Goal: Download file/media: Download file/media

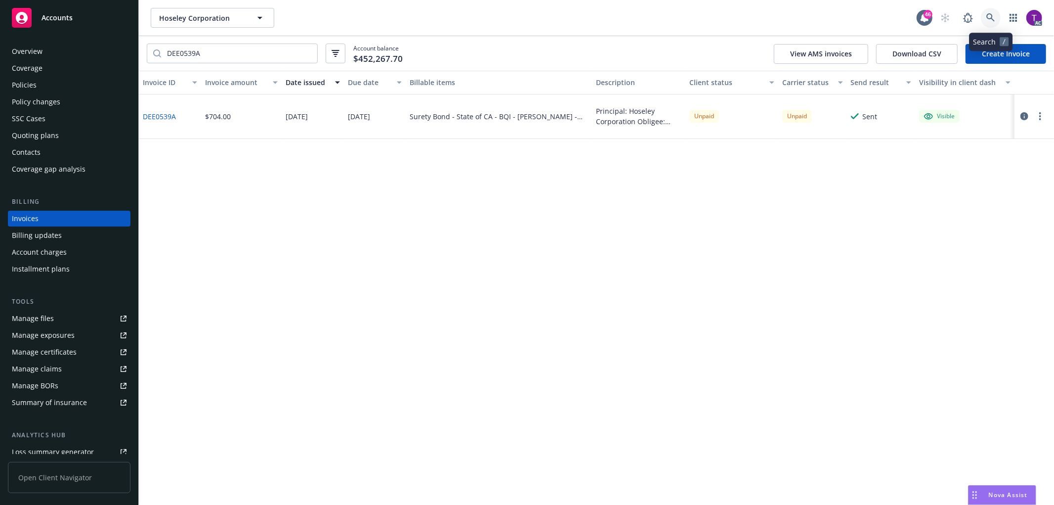
click at [991, 16] on icon at bounding box center [991, 17] width 9 height 9
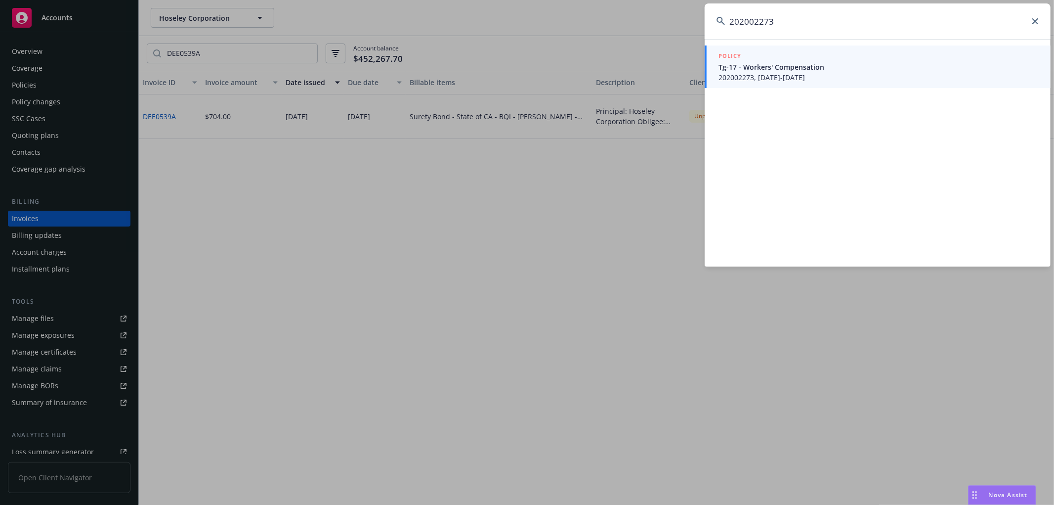
type input "202002273"
click at [769, 62] on span "Tg-17 - Workers' Compensation" at bounding box center [879, 67] width 320 height 10
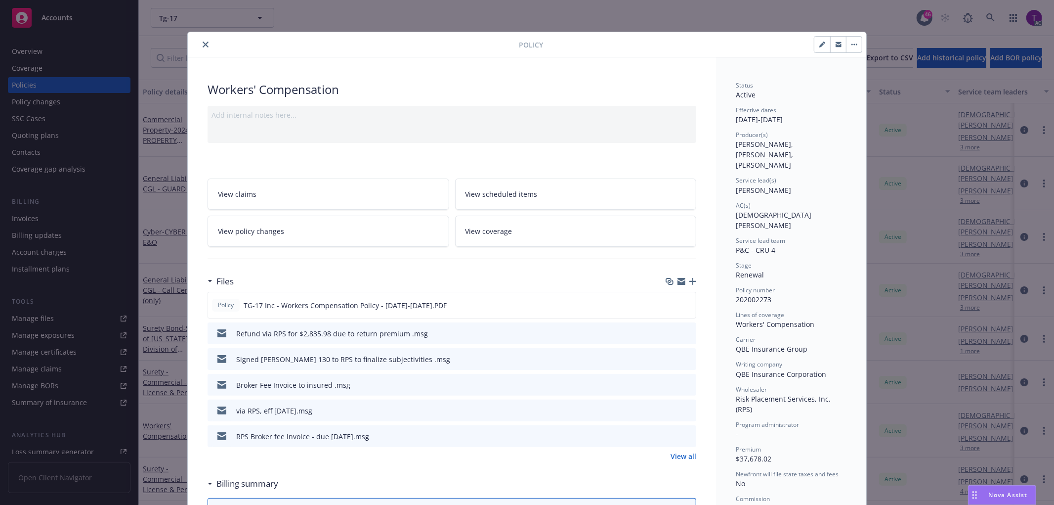
click at [203, 43] on icon "close" at bounding box center [206, 45] width 6 height 6
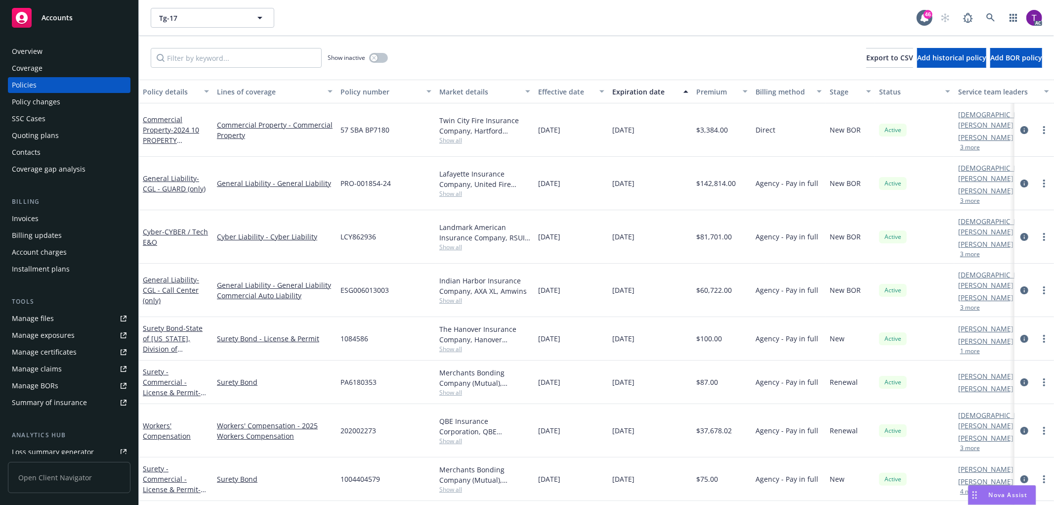
click at [46, 219] on div "Invoices" at bounding box center [69, 219] width 115 height 16
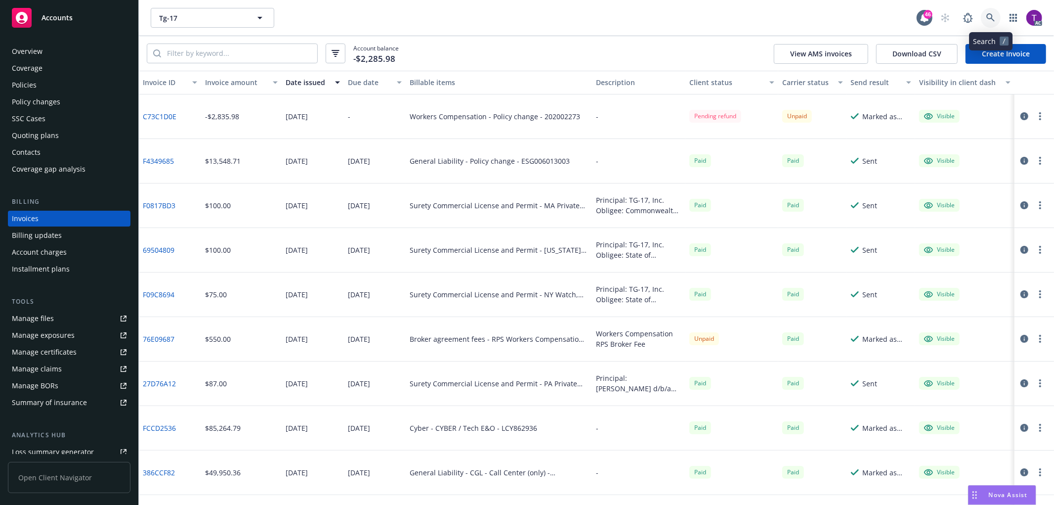
click at [994, 15] on icon at bounding box center [991, 17] width 9 height 9
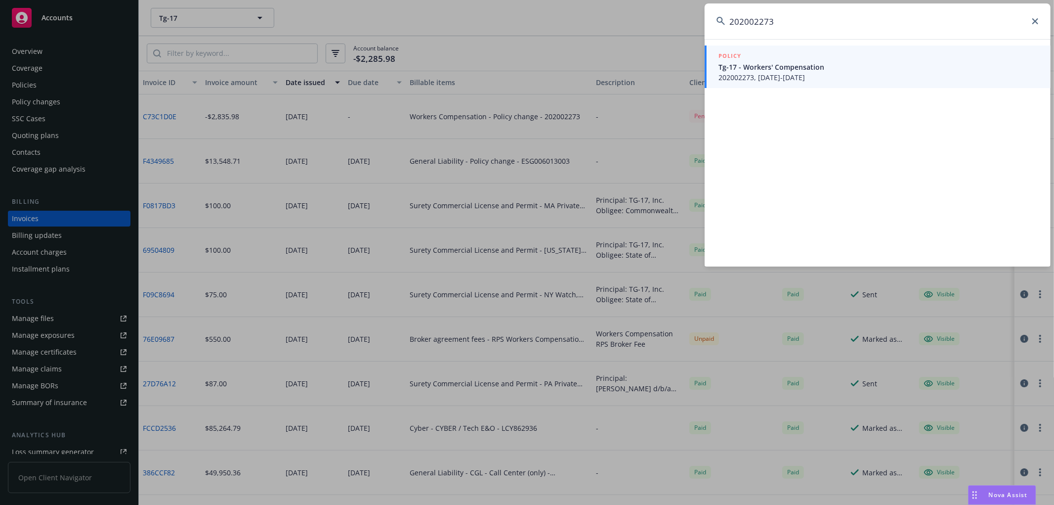
type input "202002273"
click at [746, 62] on span "Tg-17 - Workers' Compensation" at bounding box center [879, 67] width 320 height 10
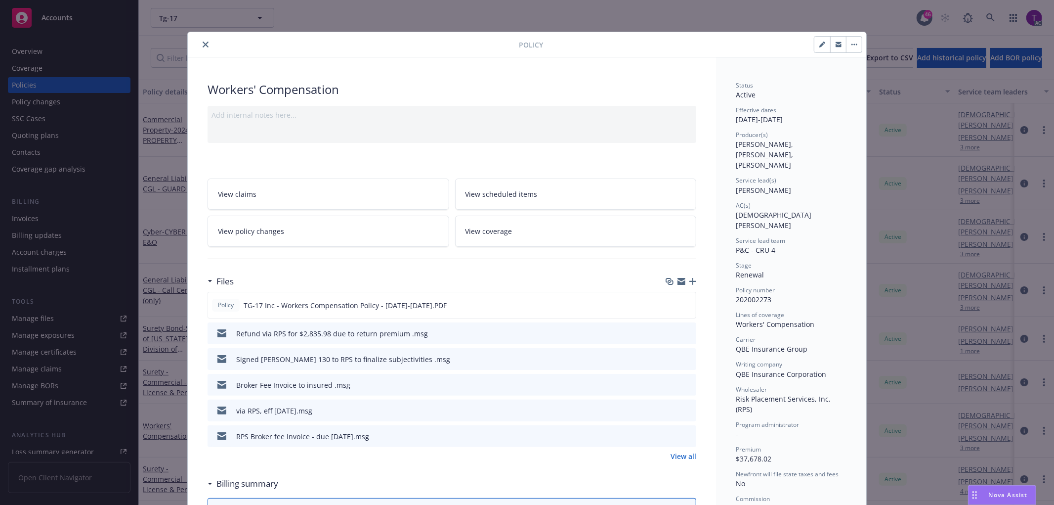
click at [685, 456] on link "View all" at bounding box center [684, 456] width 26 height 10
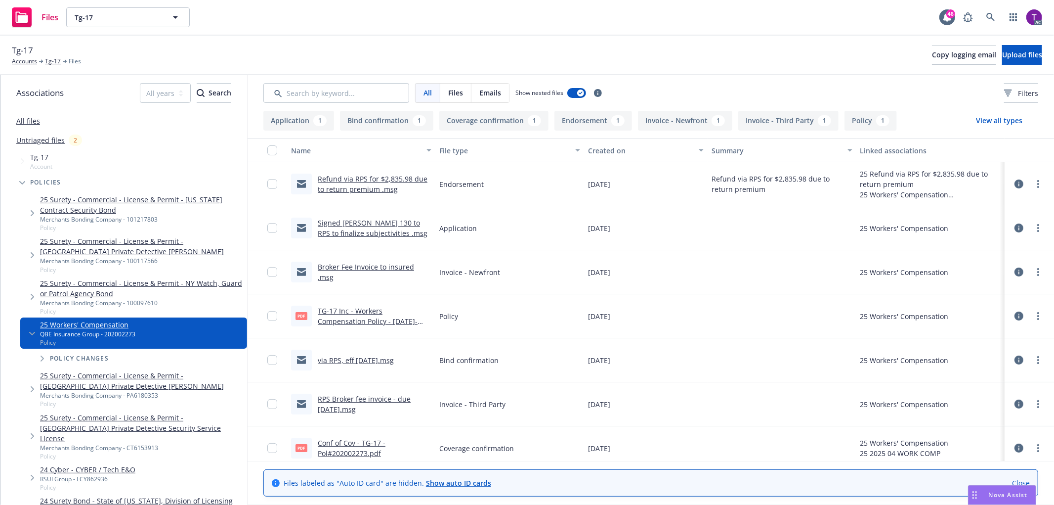
click at [362, 176] on link "Refund via RPS for $2,835.98 due to return premium .msg" at bounding box center [373, 184] width 110 height 20
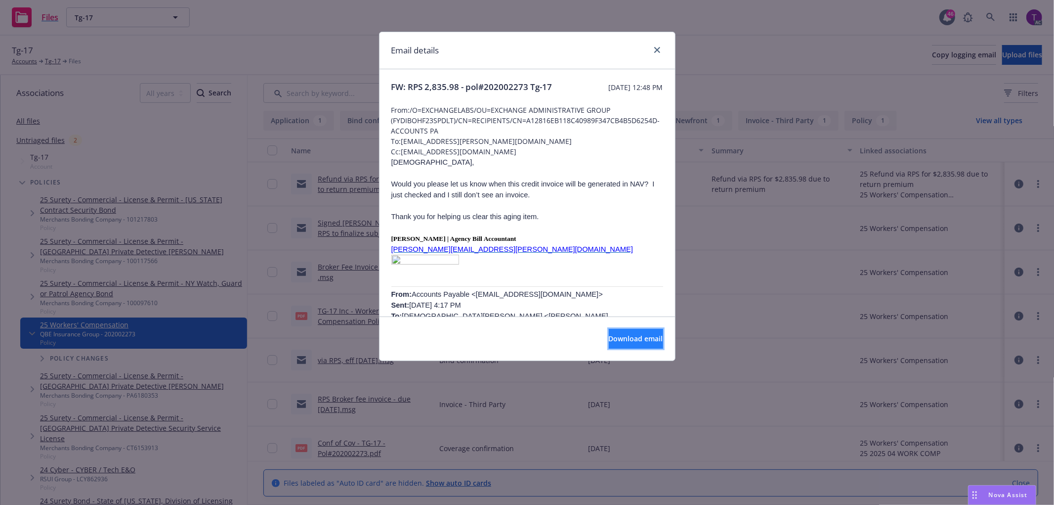
click at [613, 340] on span "Download email" at bounding box center [636, 338] width 54 height 9
